Goal: Communication & Community: Participate in discussion

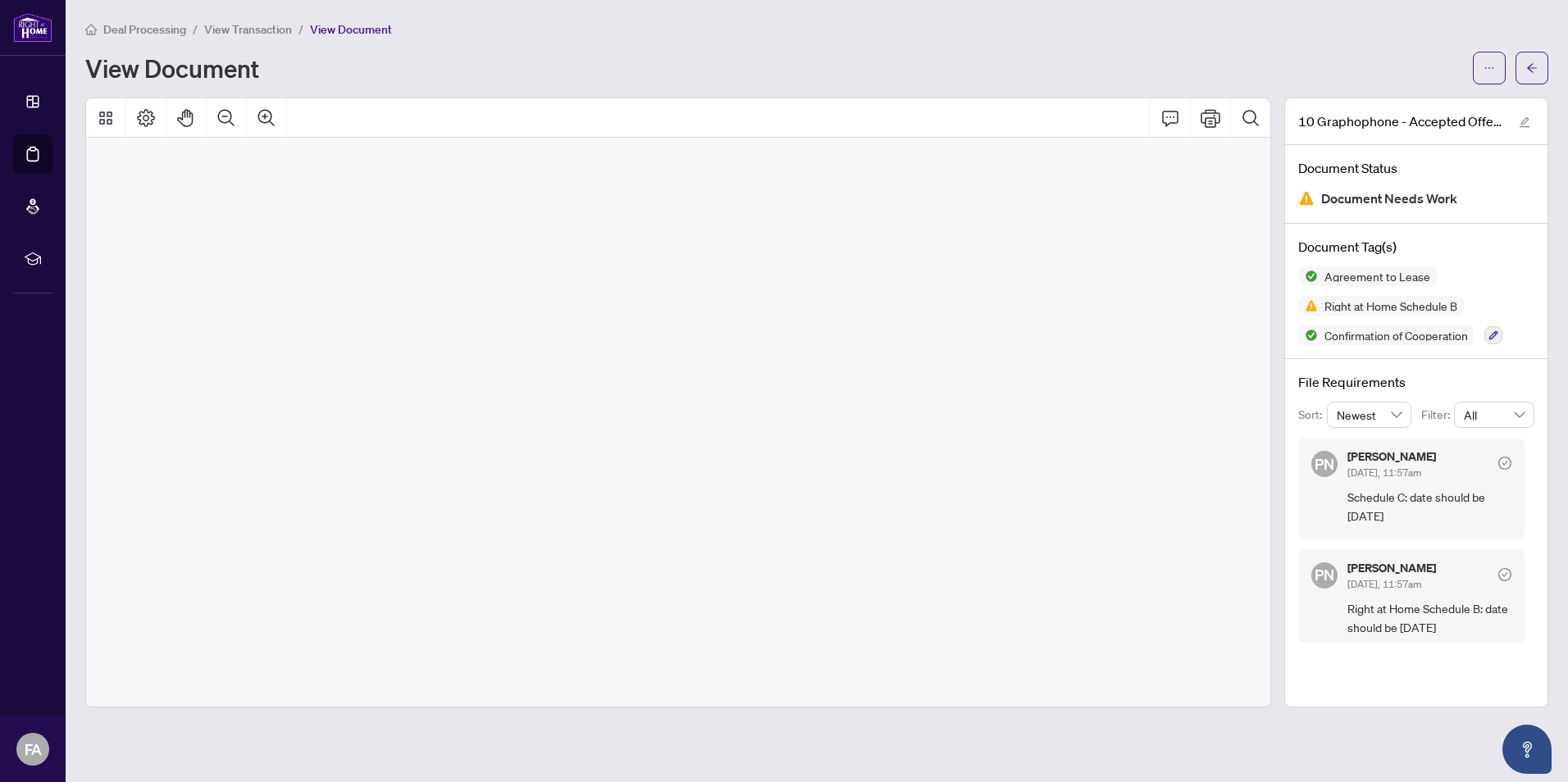
scroll to position [16043, 0]
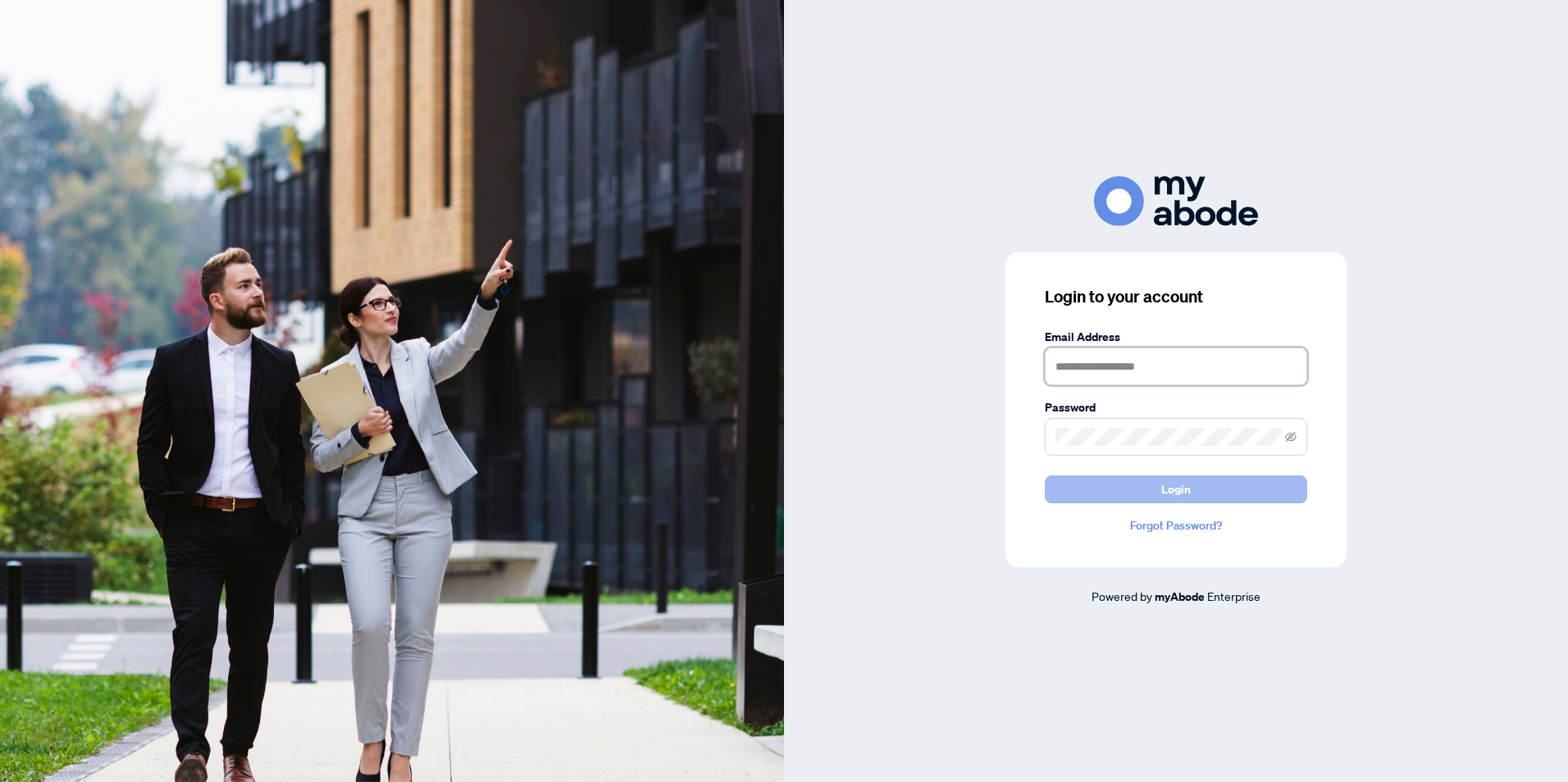
type input "**********"
click at [1230, 503] on button "Login" at bounding box center [1176, 489] width 262 height 28
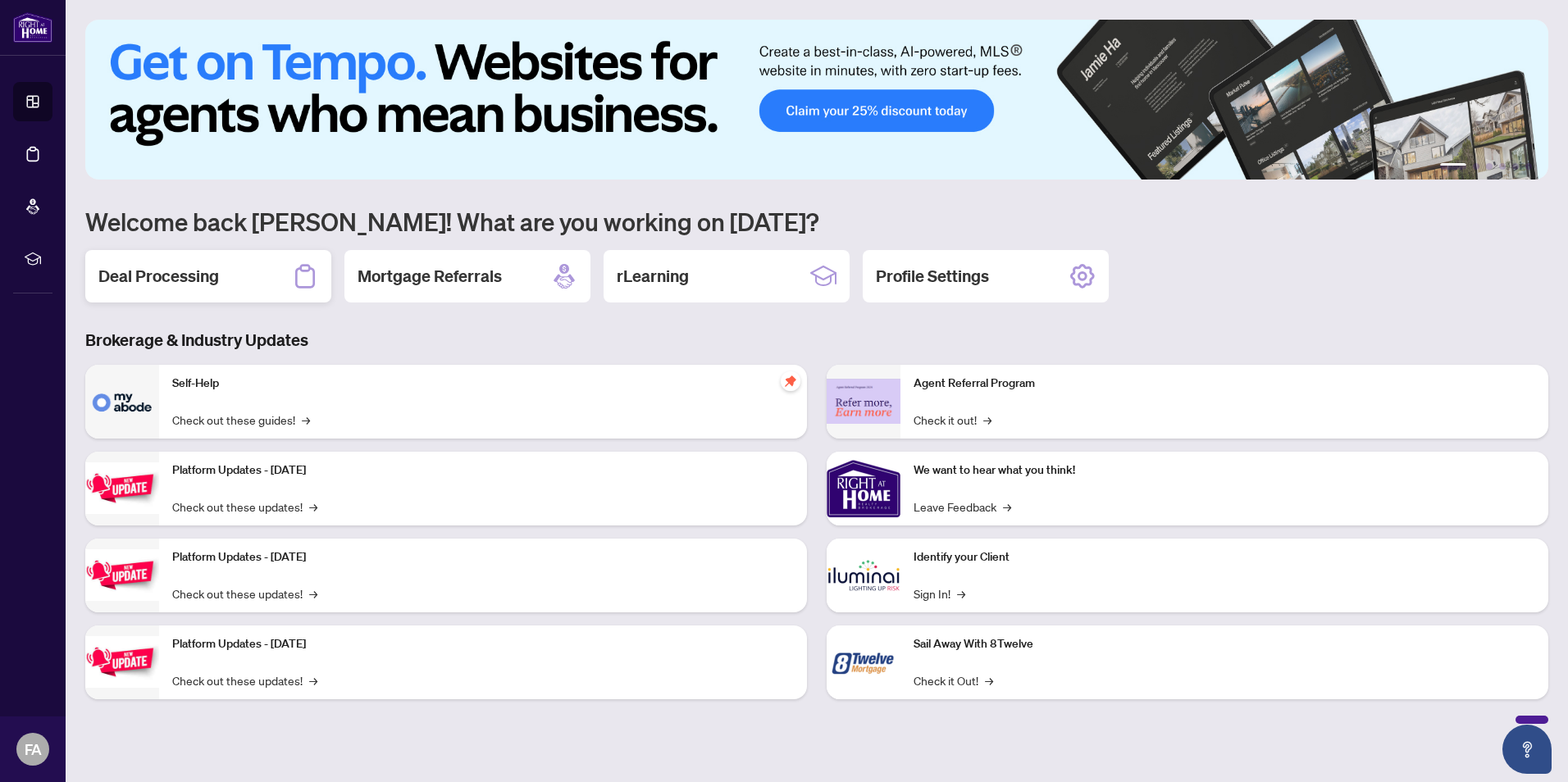
click at [241, 267] on div "Deal Processing" at bounding box center [208, 276] width 246 height 53
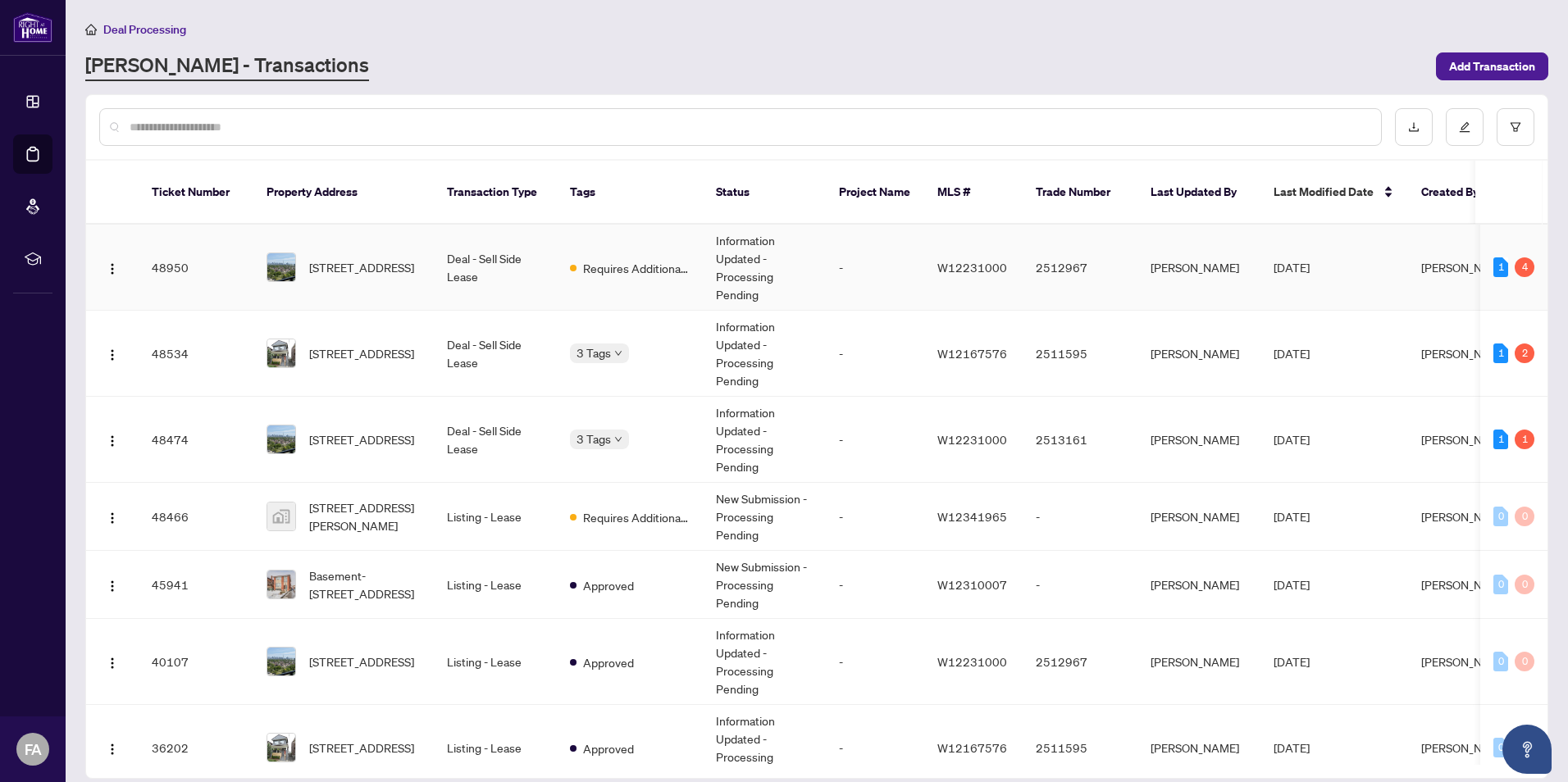
click at [404, 258] on span "1006-10 Graphophone Grve, Toronto, Ontario M6H 0E5, Canada" at bounding box center [362, 267] width 105 height 18
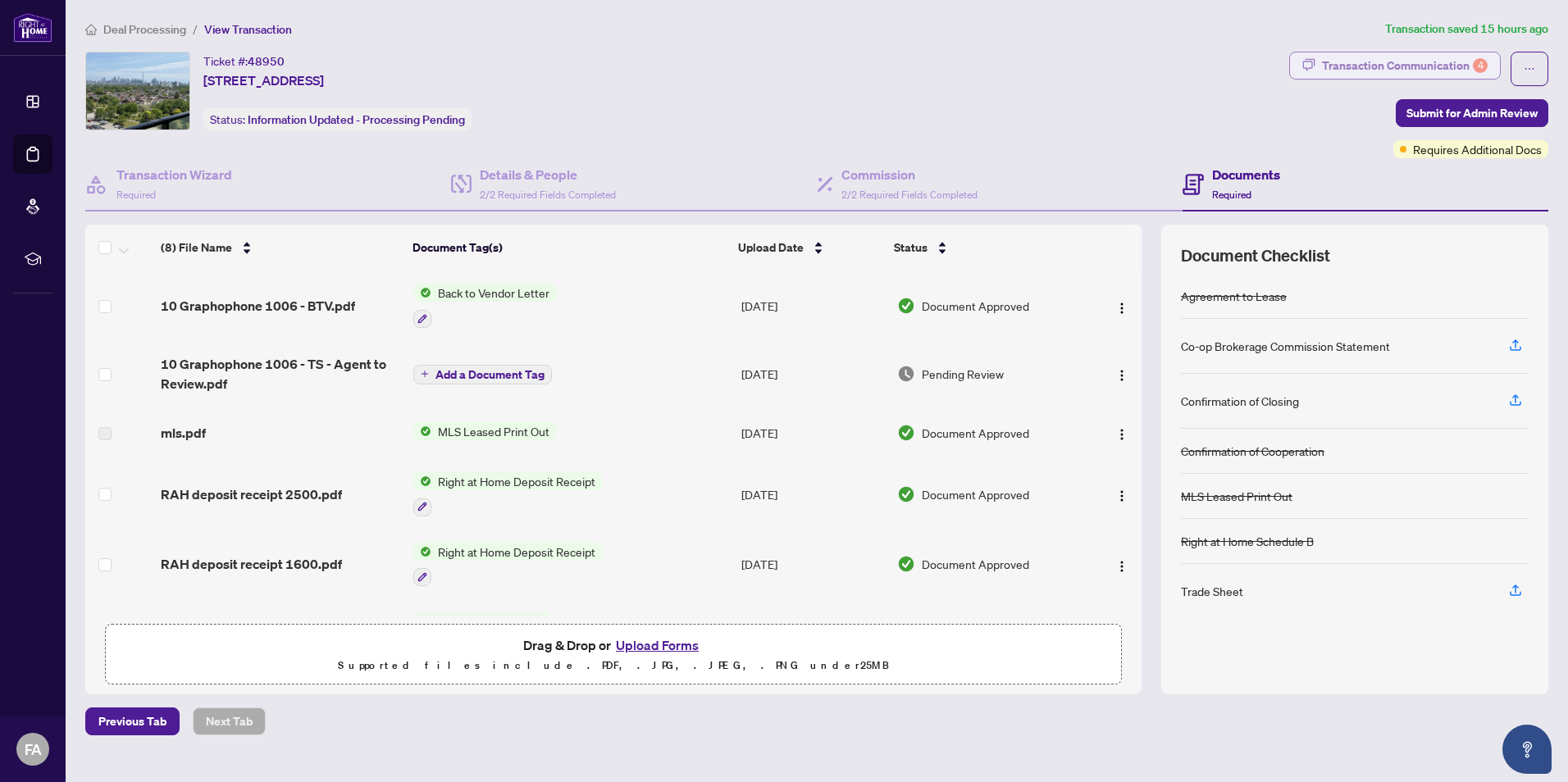
click at [1419, 67] on div "Transaction Communication 4" at bounding box center [1404, 65] width 166 height 26
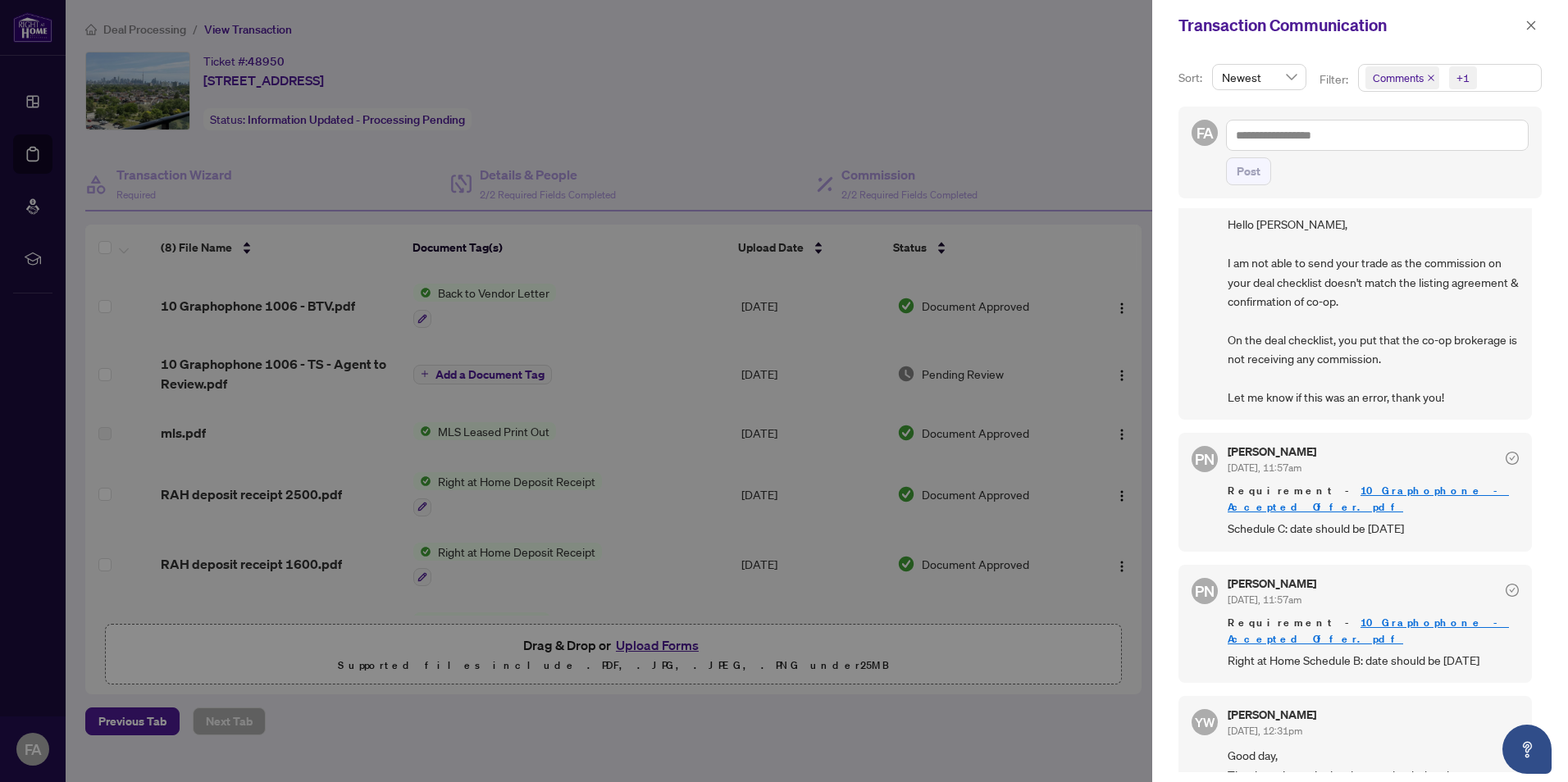
scroll to position [272, 0]
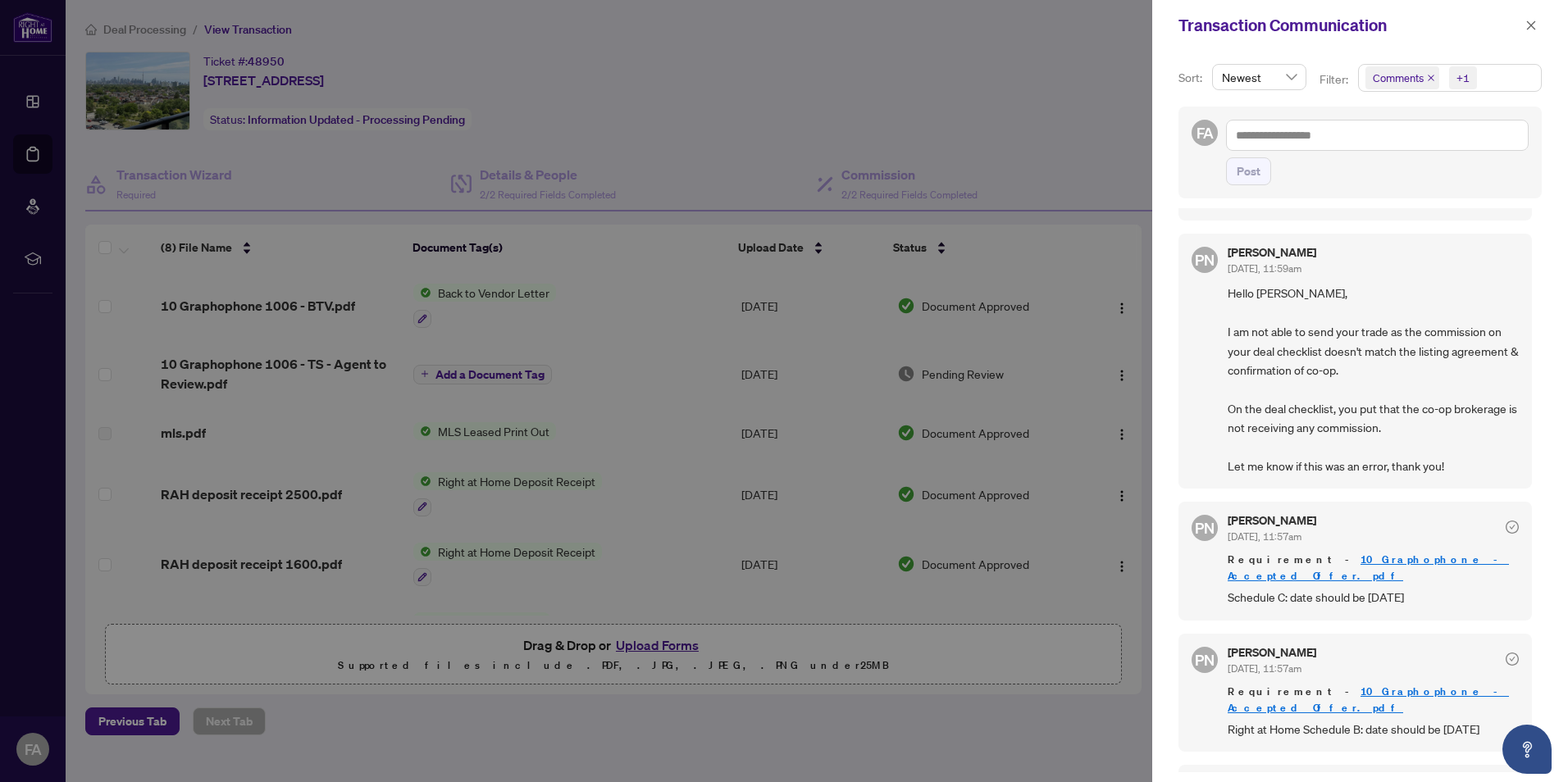
click at [990, 121] on div at bounding box center [784, 391] width 1568 height 782
click at [1114, 39] on div at bounding box center [784, 391] width 1568 height 782
click at [1524, 25] on button "button" at bounding box center [1531, 25] width 21 height 20
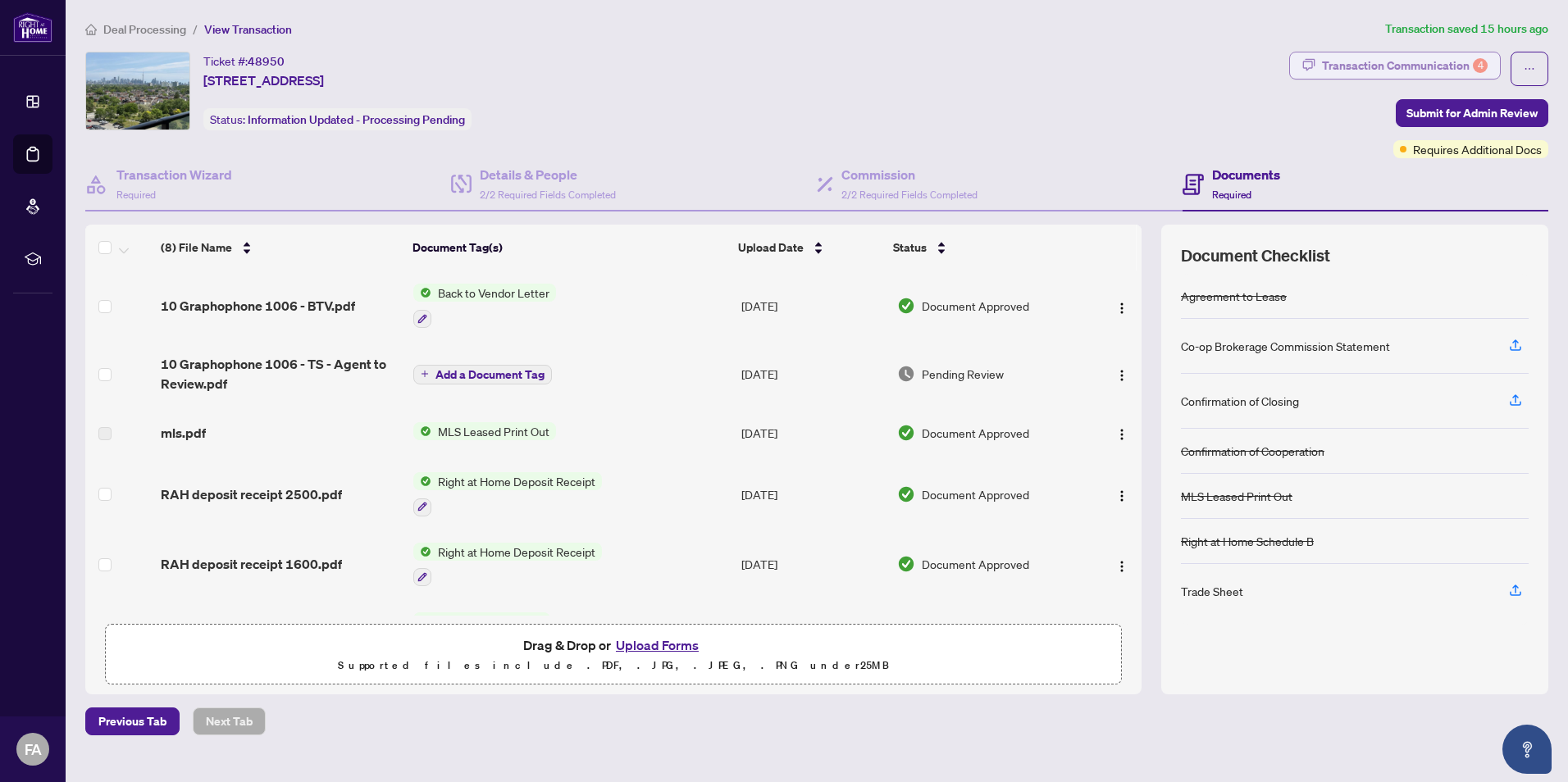
click at [1388, 55] on div "Transaction Communication 4" at bounding box center [1404, 65] width 166 height 26
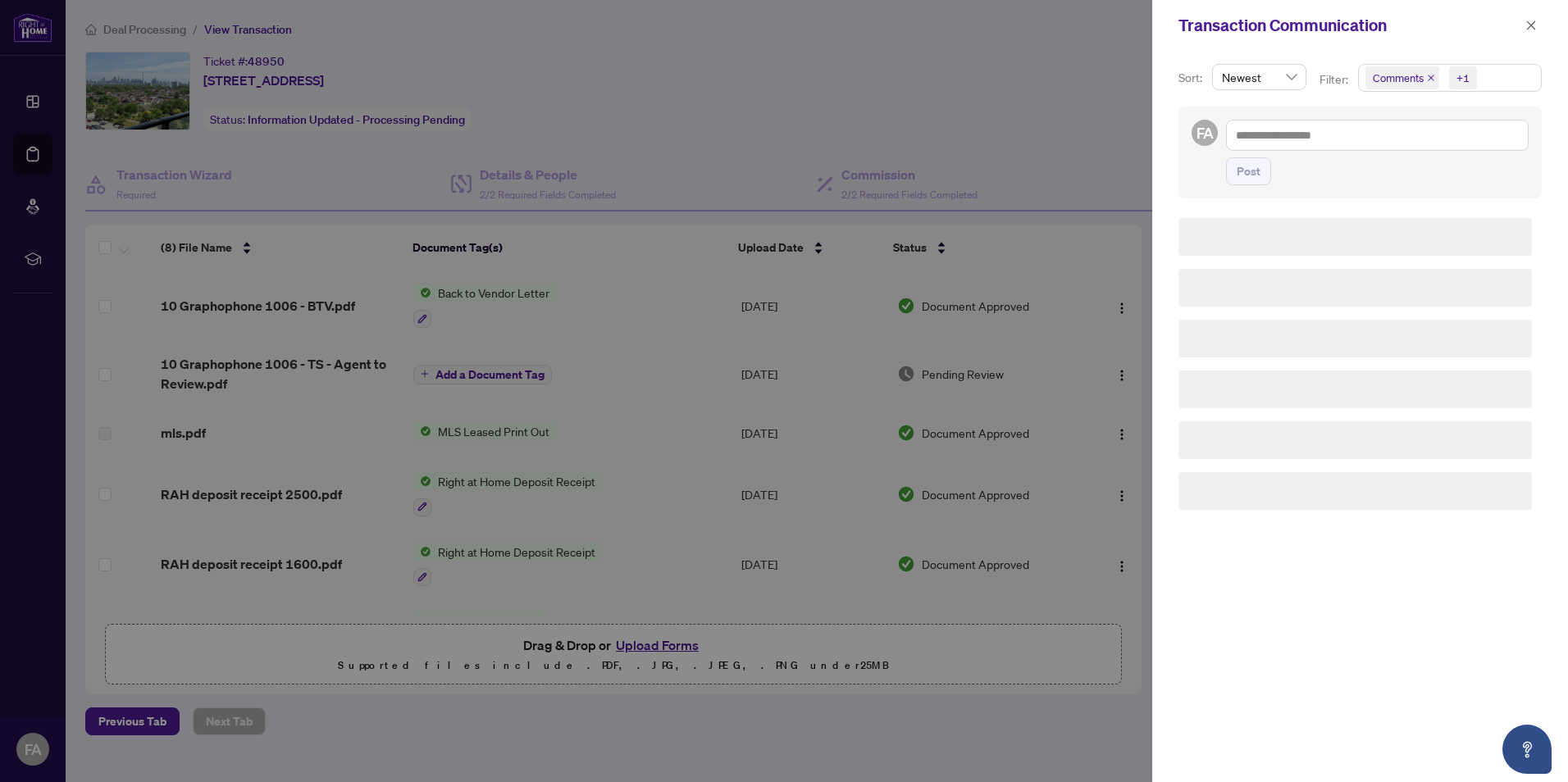
scroll to position [0, 0]
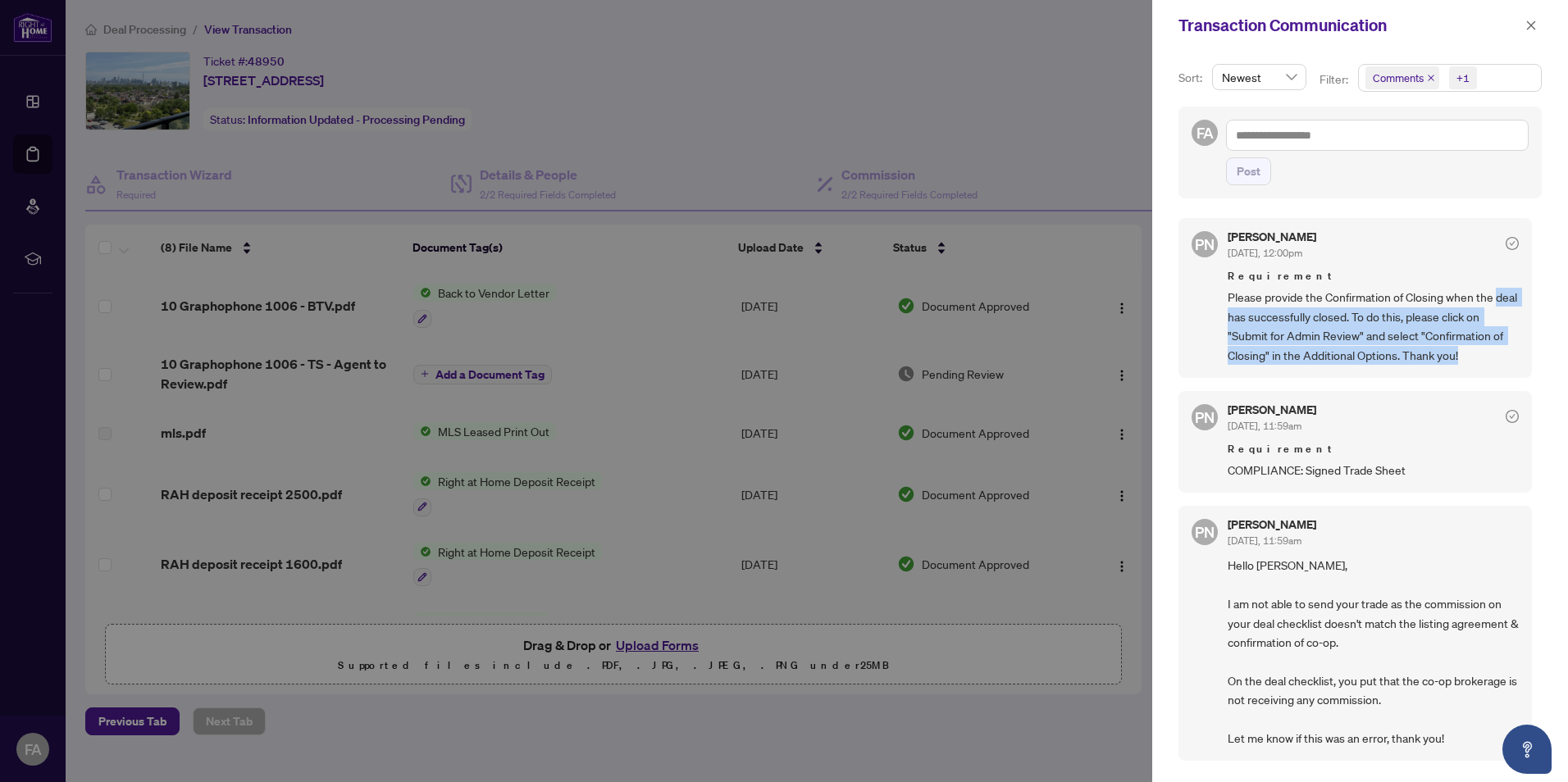
drag, startPoint x: 1527, startPoint y: 299, endPoint x: 1531, endPoint y: 352, distance: 53.2
click at [1531, 352] on div "PN Paula Nguyen Aug/27/2025, 12:00pm Requirement Please provide the Confirmatio…" at bounding box center [1360, 490] width 364 height 564
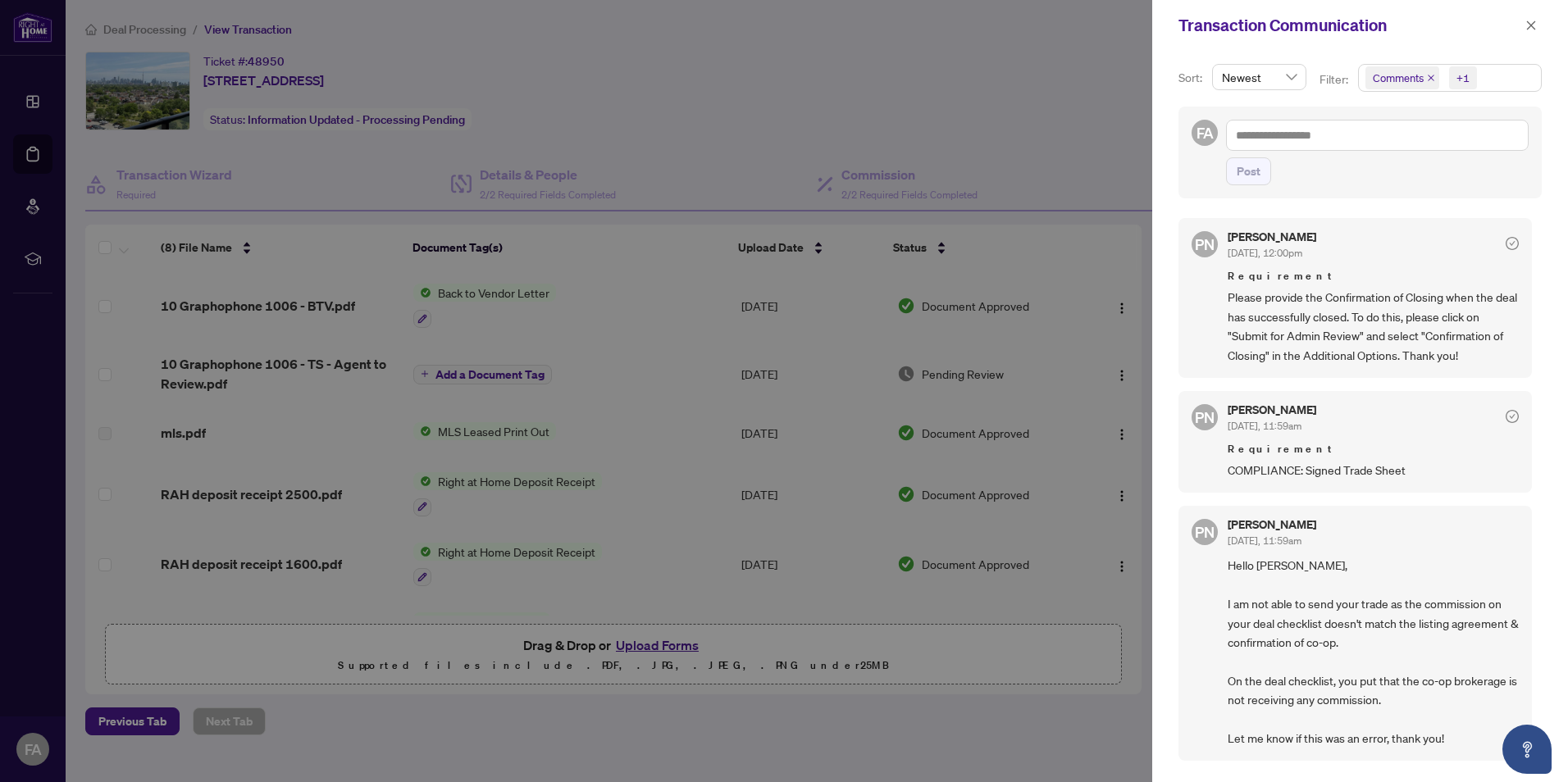
click at [1541, 438] on div "Sort: Newest Filter: Comments +1 FA Post PN Paula Nguyen Aug/27/2025, 12:00pm R…" at bounding box center [1359, 416] width 415 height 731
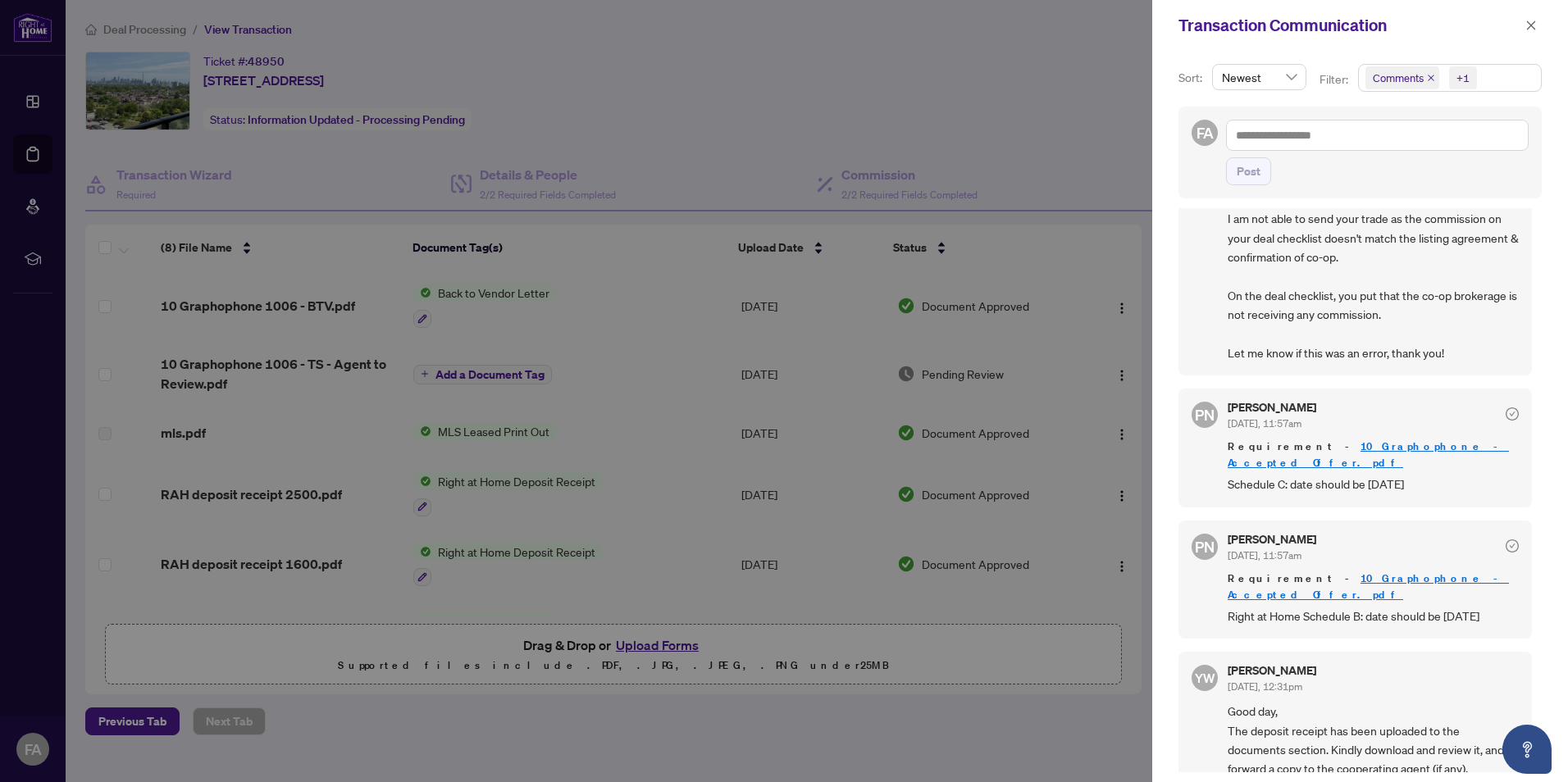
scroll to position [404, 0]
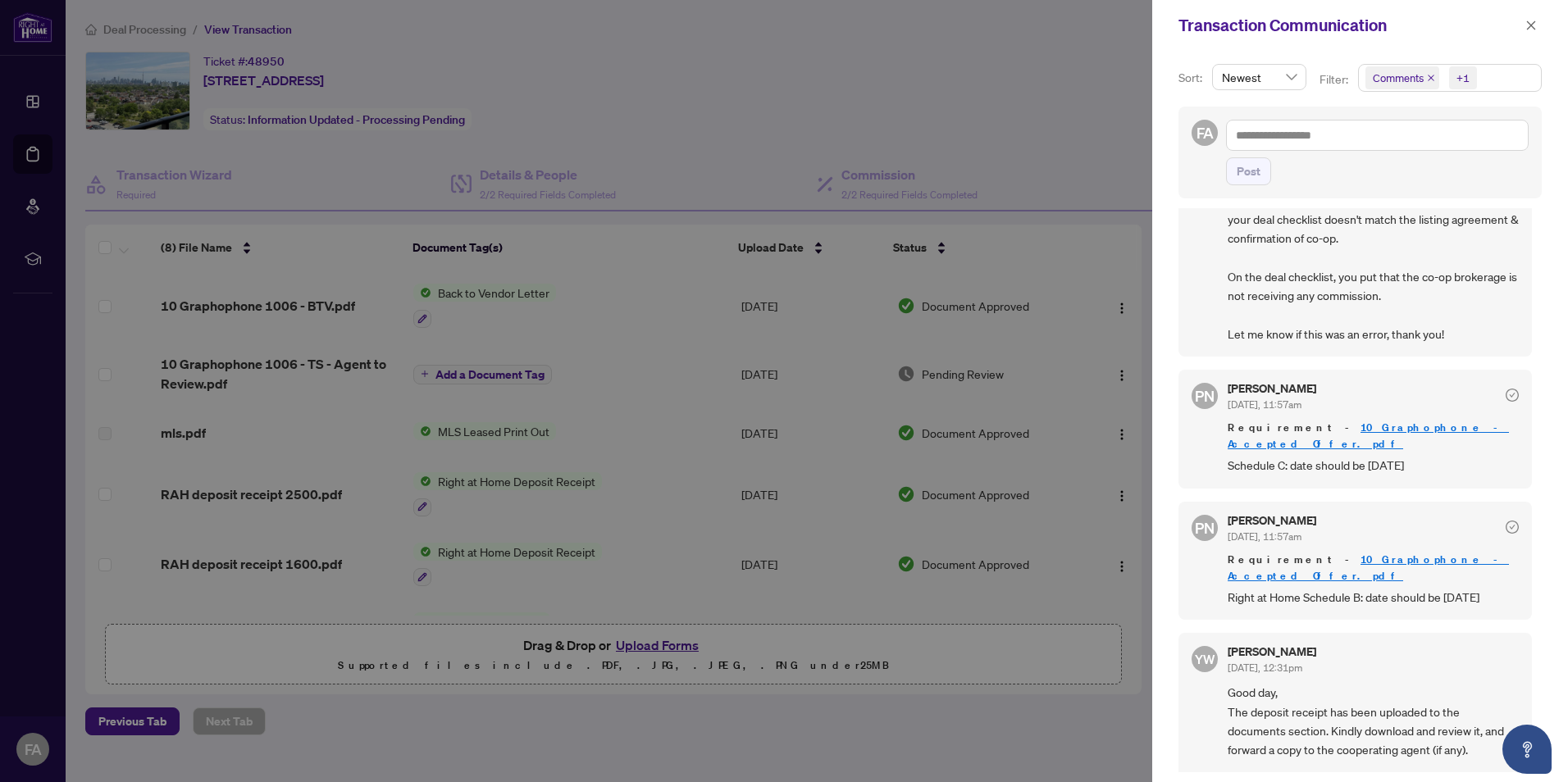
click at [899, 127] on div at bounding box center [784, 391] width 1568 height 782
